Goal: Task Accomplishment & Management: Use online tool/utility

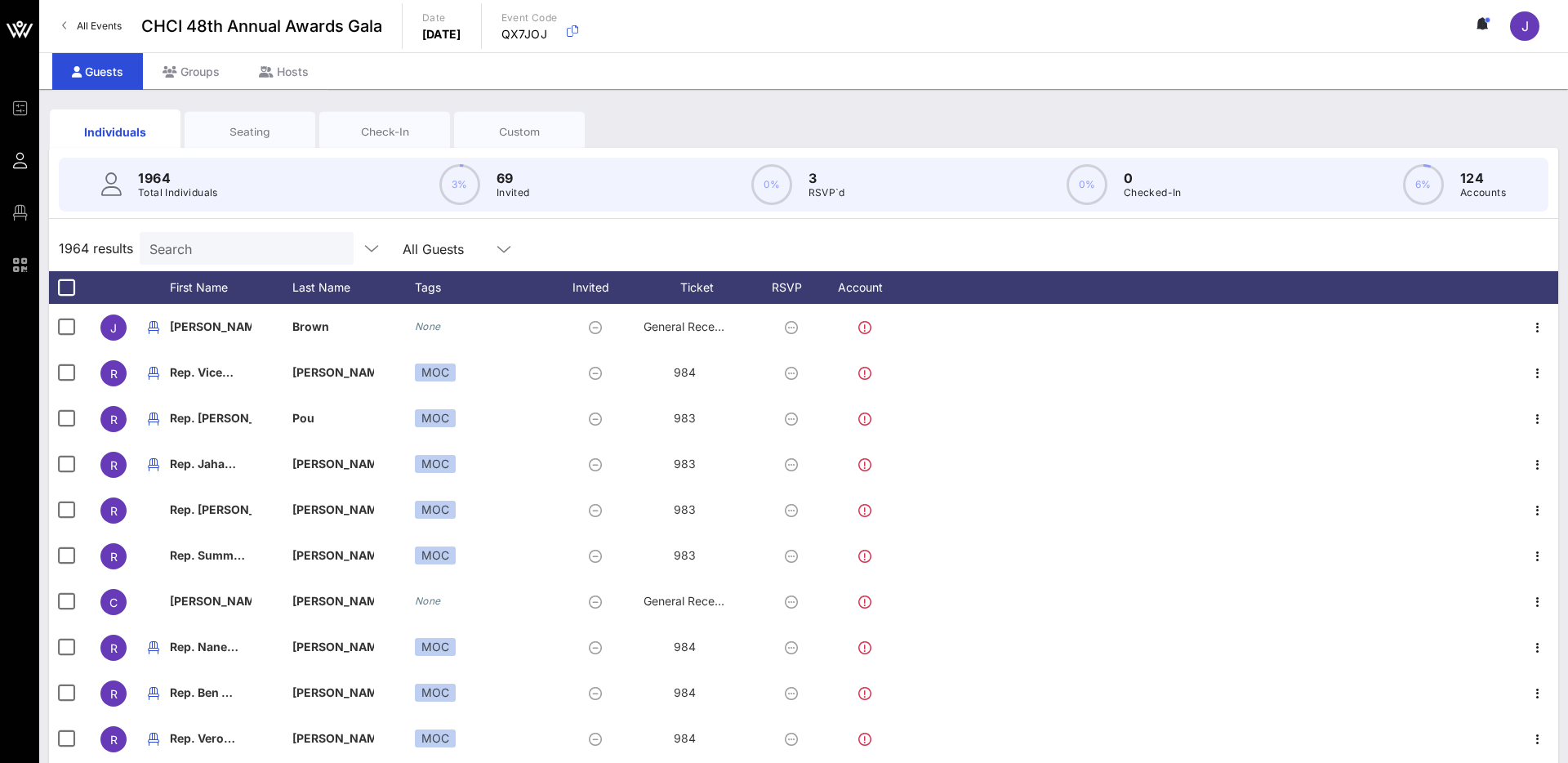
click at [217, 245] on input "Search" at bounding box center [244, 248] width 191 height 21
click at [253, 134] on div "Seating" at bounding box center [250, 132] width 106 height 15
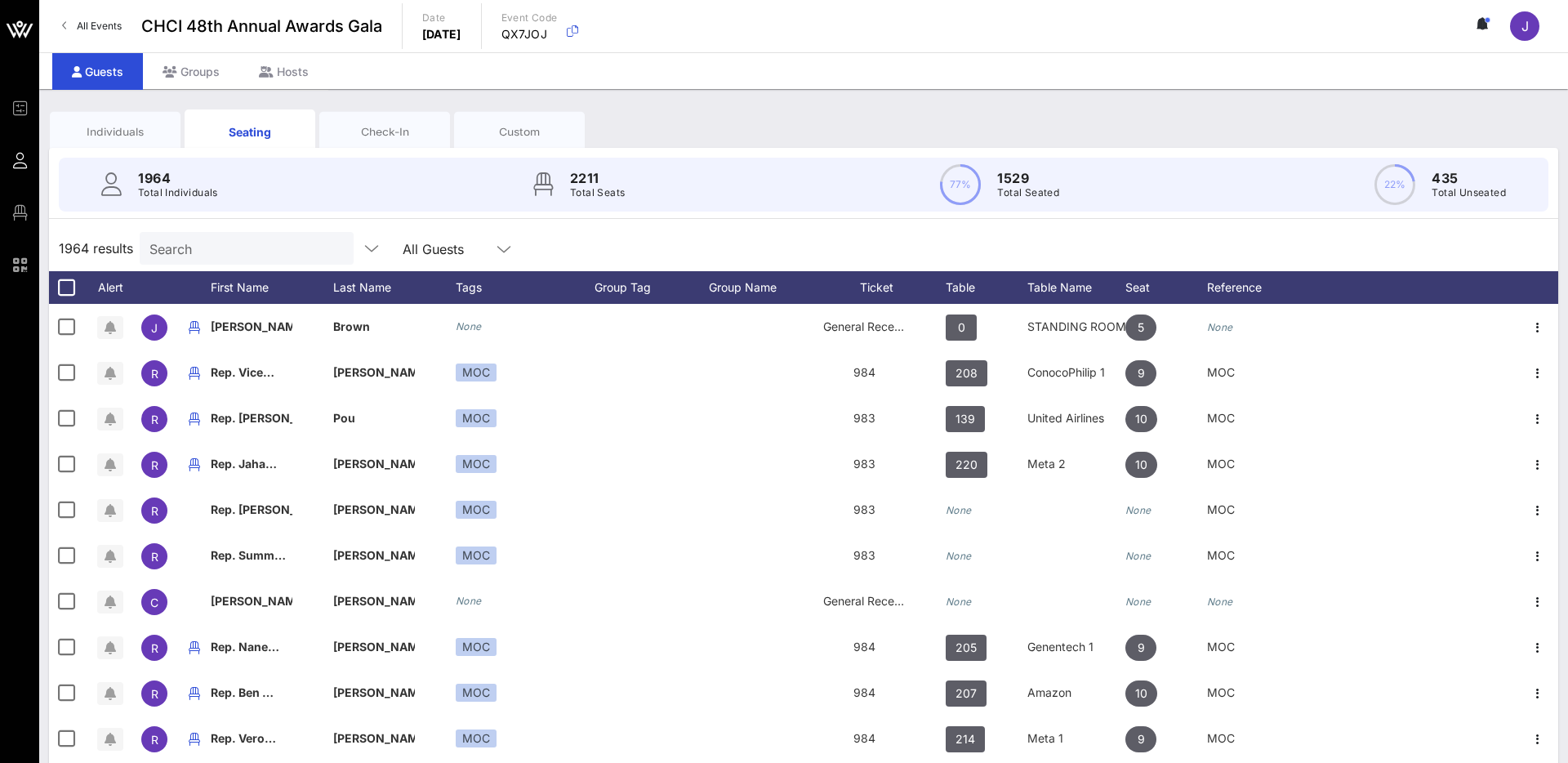
click at [222, 247] on input "Search" at bounding box center [244, 248] width 191 height 21
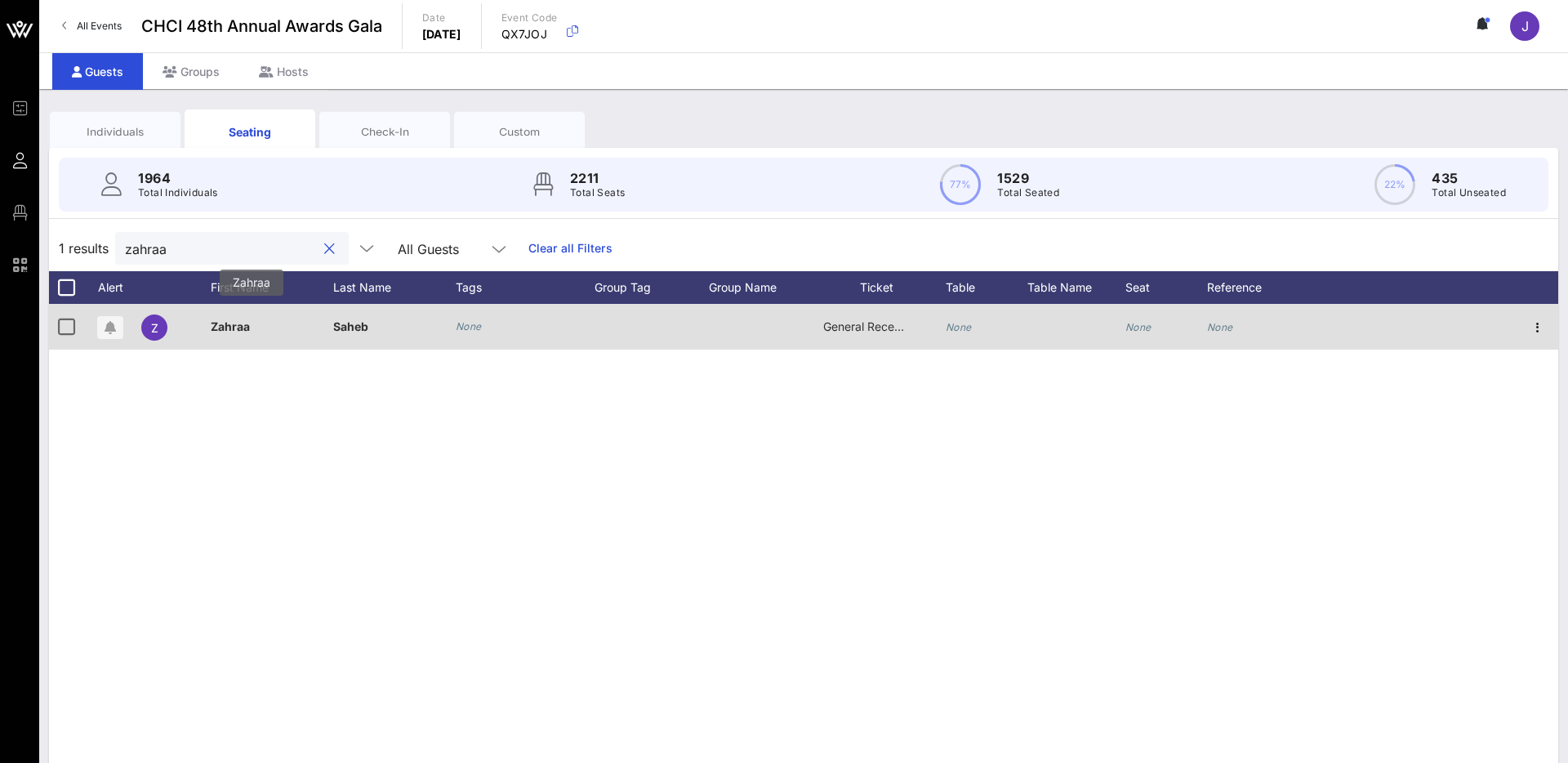
click at [275, 330] on p "Zahraa" at bounding box center [251, 327] width 82 height 46
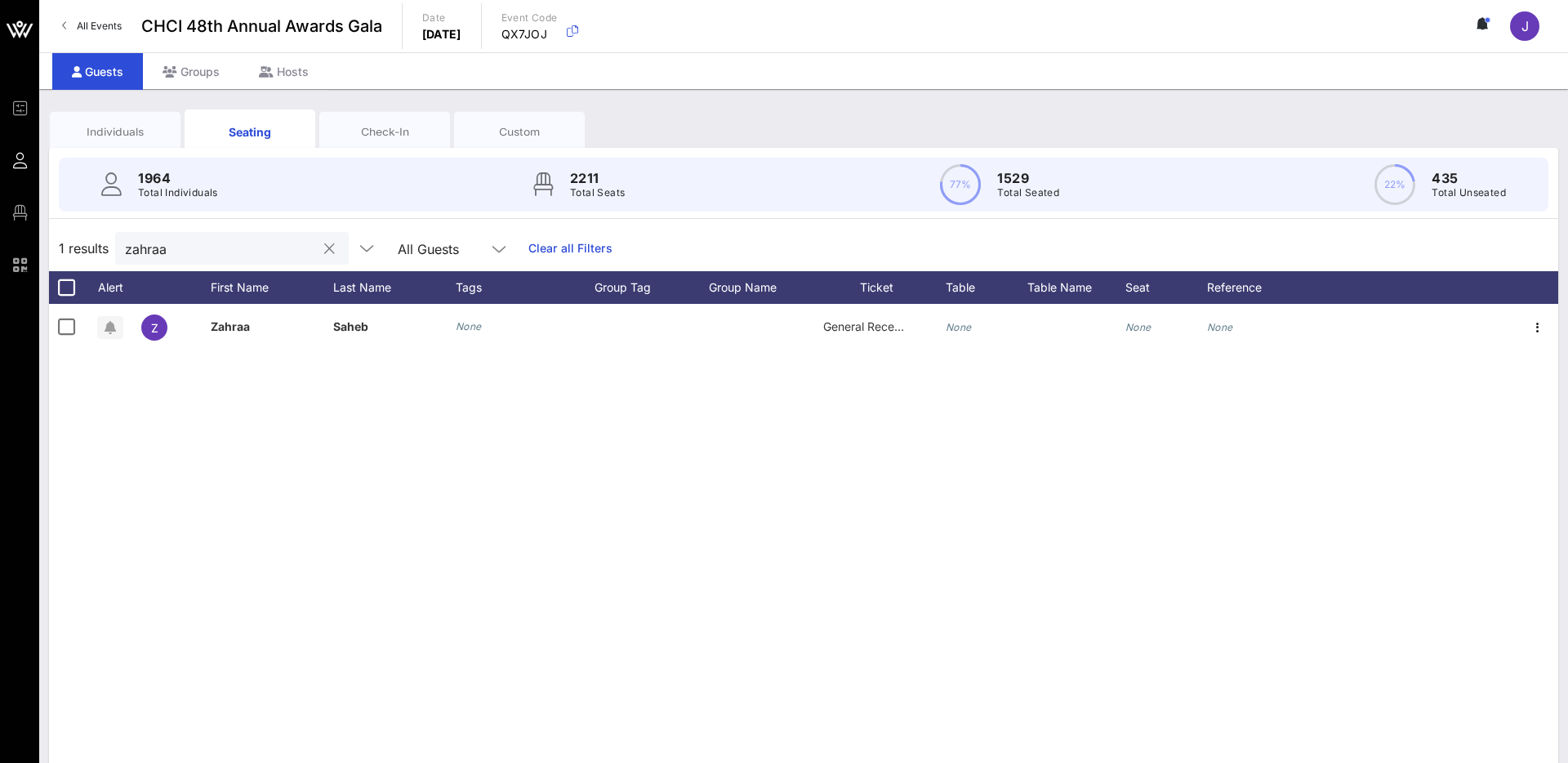
click at [198, 255] on input "zahraa" at bounding box center [220, 248] width 191 height 21
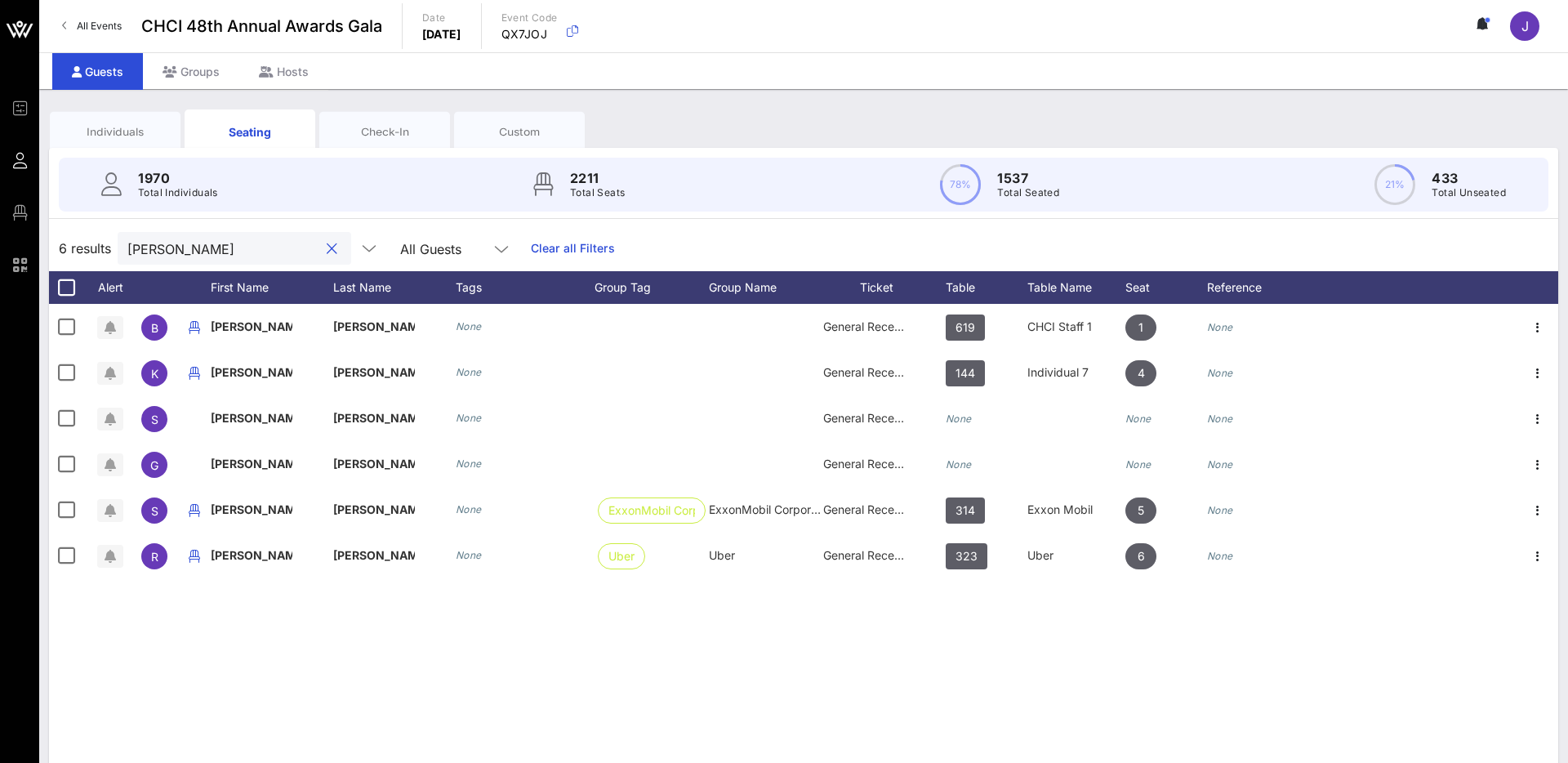
click at [229, 253] on input "[PERSON_NAME]" at bounding box center [223, 248] width 191 height 21
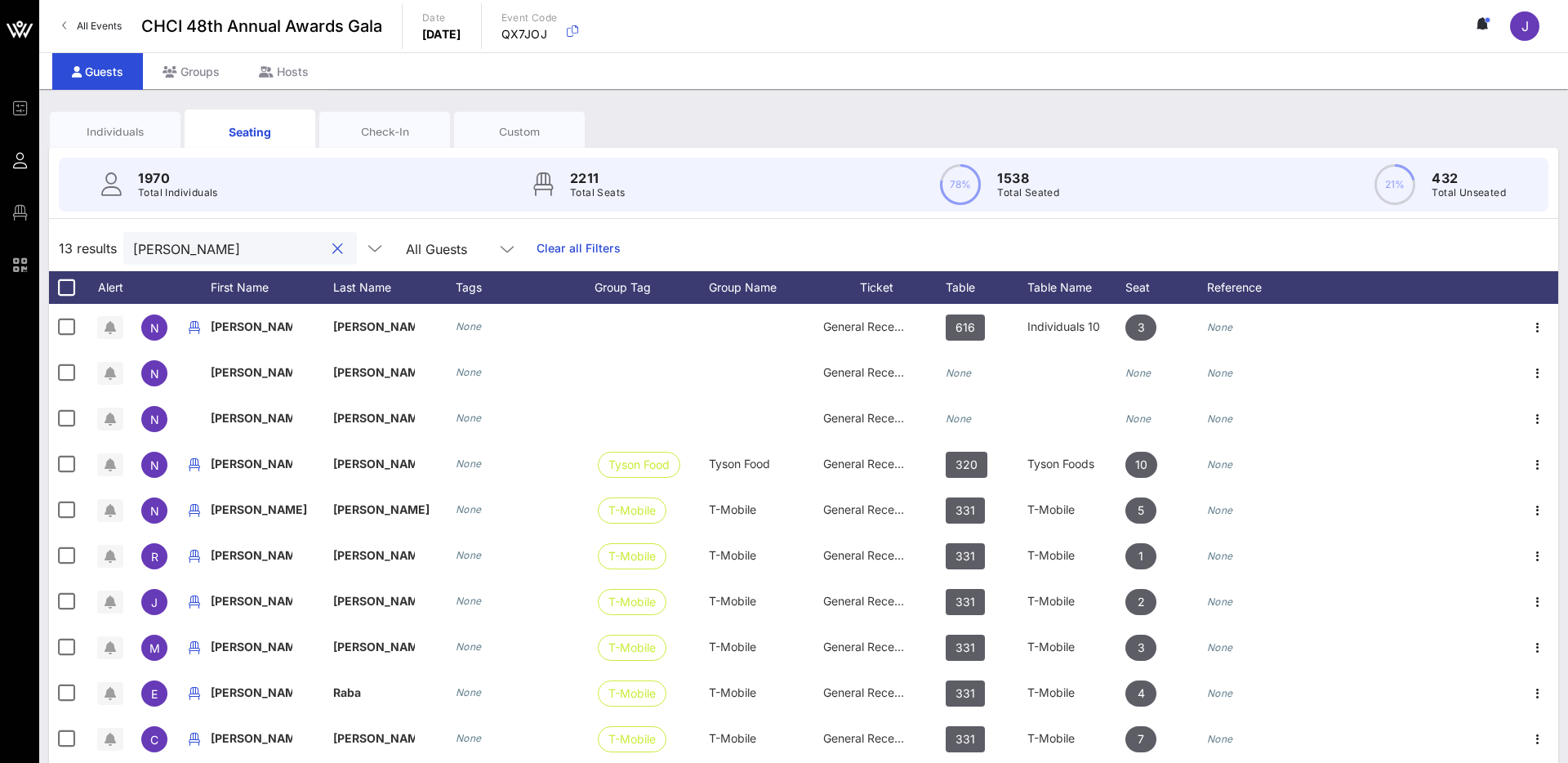
click at [246, 246] on input "[PERSON_NAME]" at bounding box center [228, 248] width 191 height 21
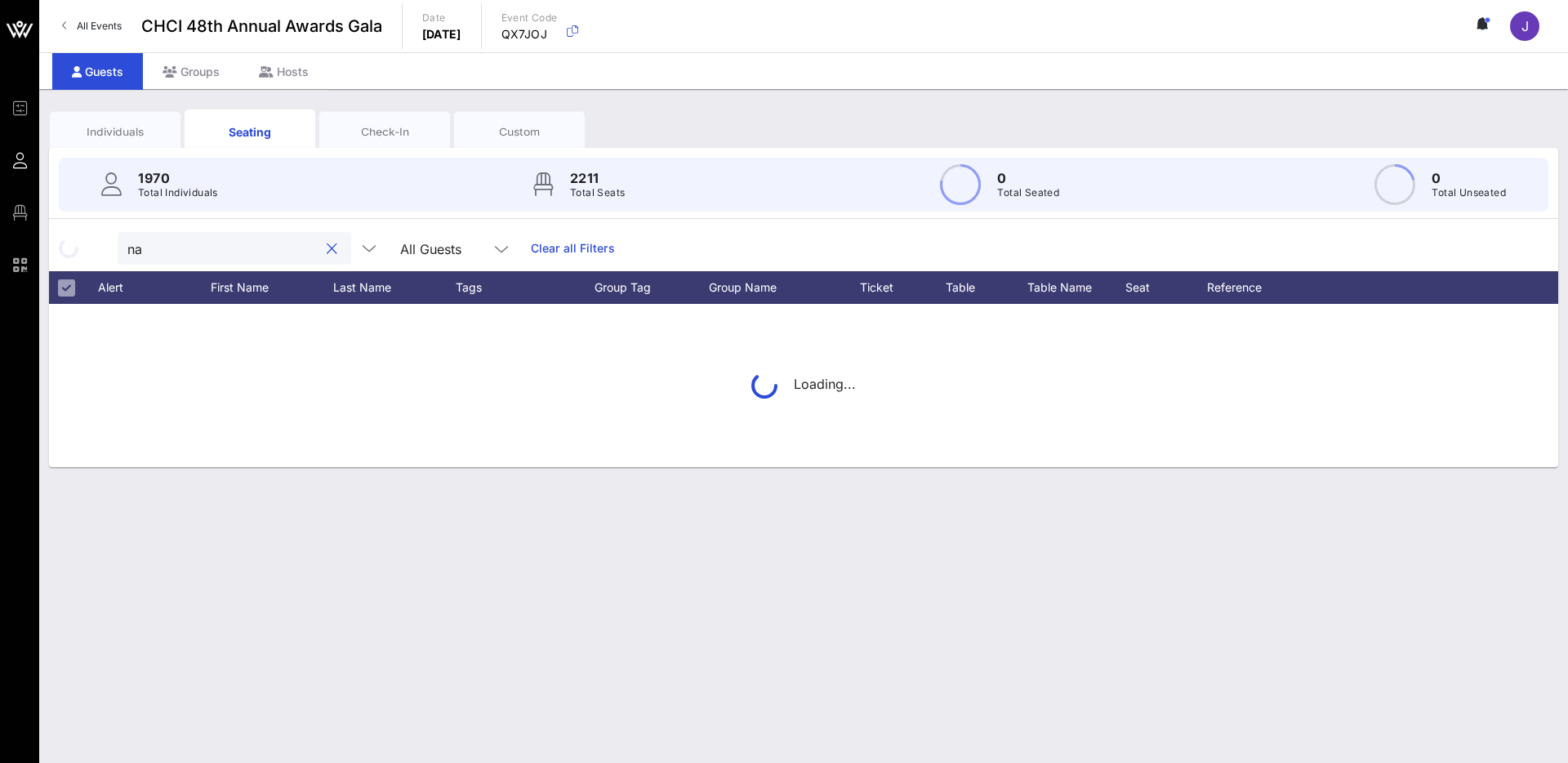
type input "n"
type input "S"
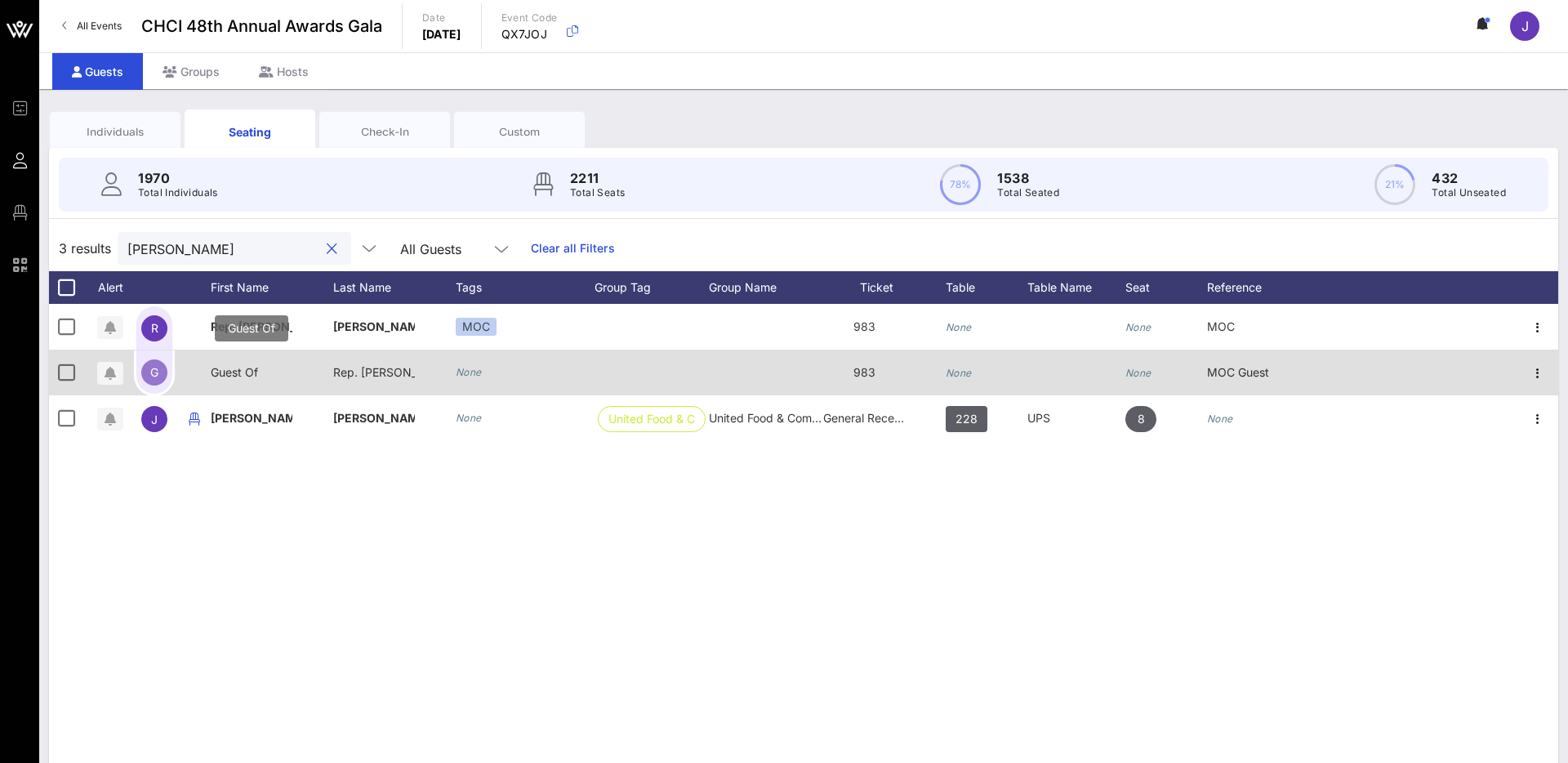
click at [236, 374] on p "Guest Of" at bounding box center [251, 373] width 82 height 46
click at [158, 373] on span "G" at bounding box center [154, 372] width 8 height 13
click at [1536, 373] on icon "button" at bounding box center [1538, 373] width 19 height 19
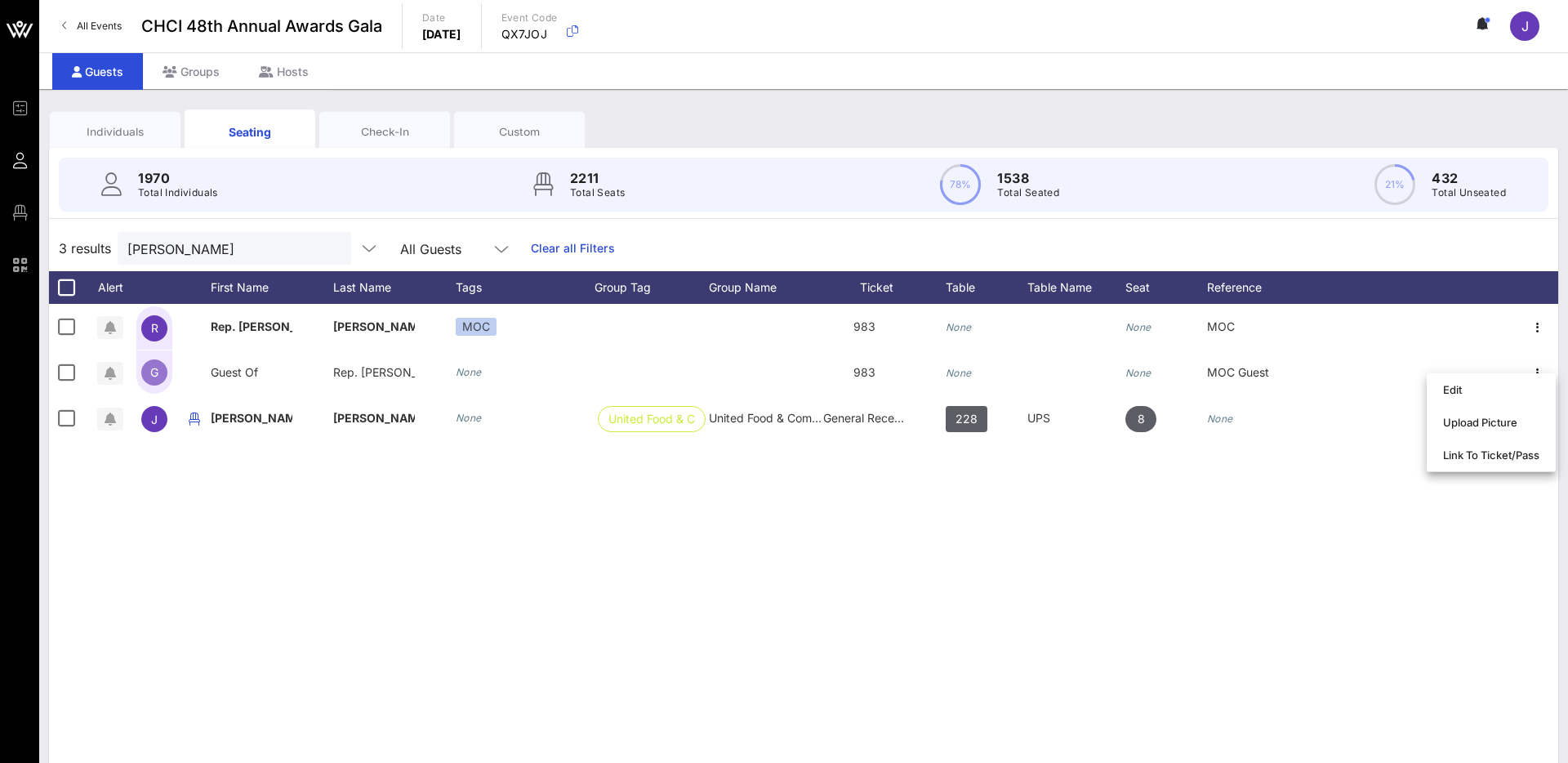
click at [1379, 513] on div "R Rep. [PERSON_NAME] MOC 983 None None MOC G Guest Of Rep. [PERSON_NAME]… None …" at bounding box center [804, 549] width 1509 height 490
click at [265, 242] on input "[PERSON_NAME]" at bounding box center [223, 248] width 191 height 21
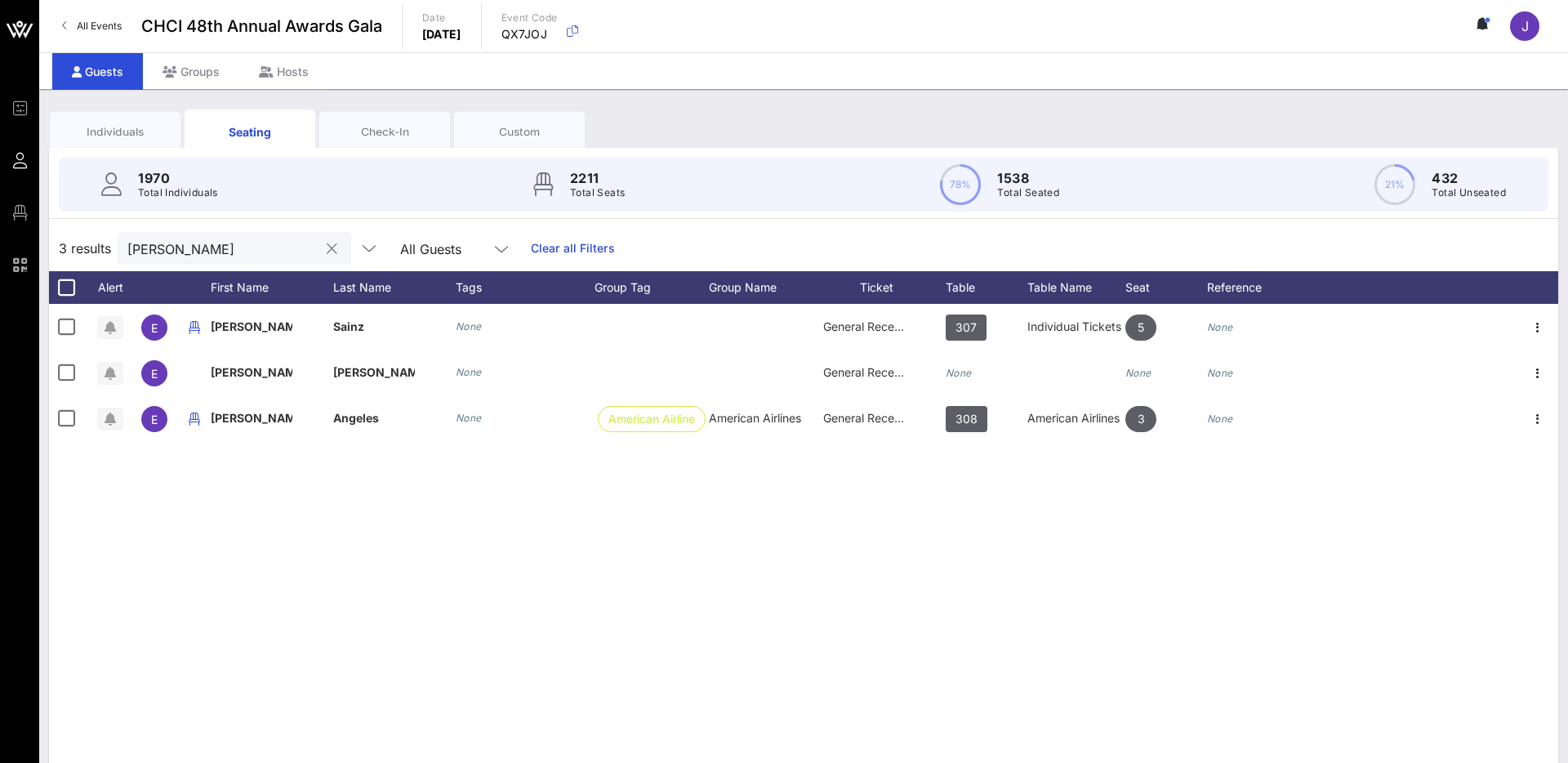
click at [269, 242] on input "[PERSON_NAME]" at bounding box center [223, 248] width 191 height 21
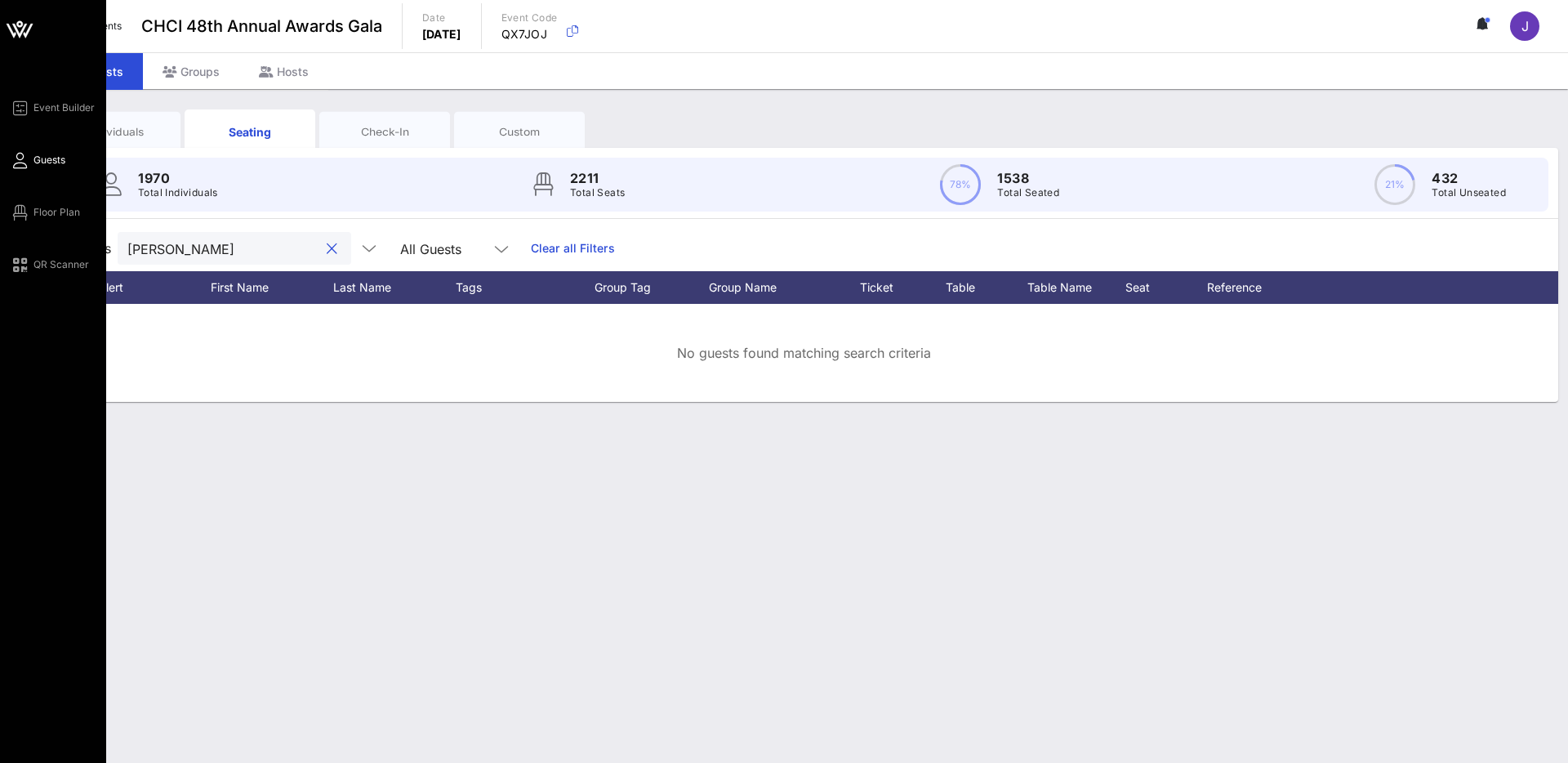
type input "[PERSON_NAME]"
